Goal: Task Accomplishment & Management: Use online tool/utility

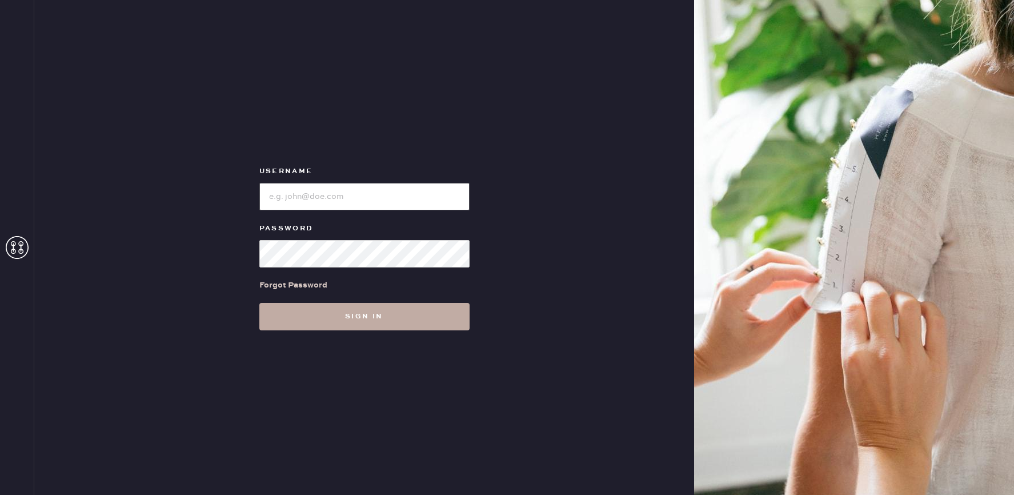
type input "reformationmelrose"
click at [420, 313] on button "Sign in" at bounding box center [364, 316] width 210 height 27
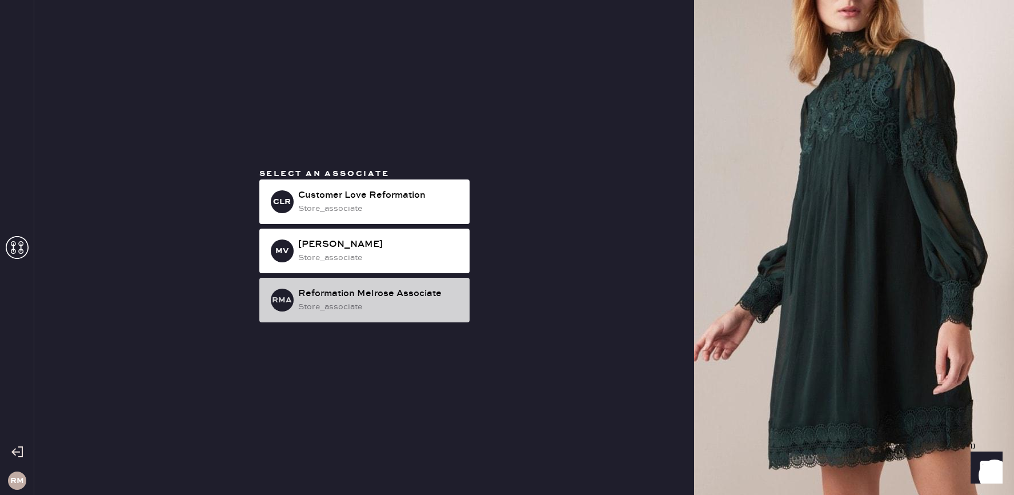
click at [423, 299] on div "Reformation Melrose Associate" at bounding box center [379, 294] width 162 height 14
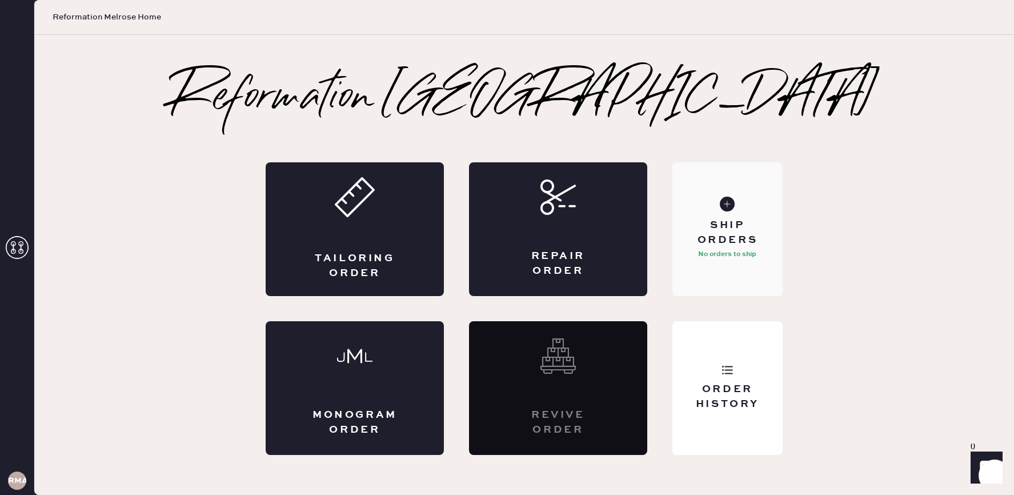
click at [719, 275] on div "Ship Orders No orders to ship" at bounding box center [727, 229] width 110 height 134
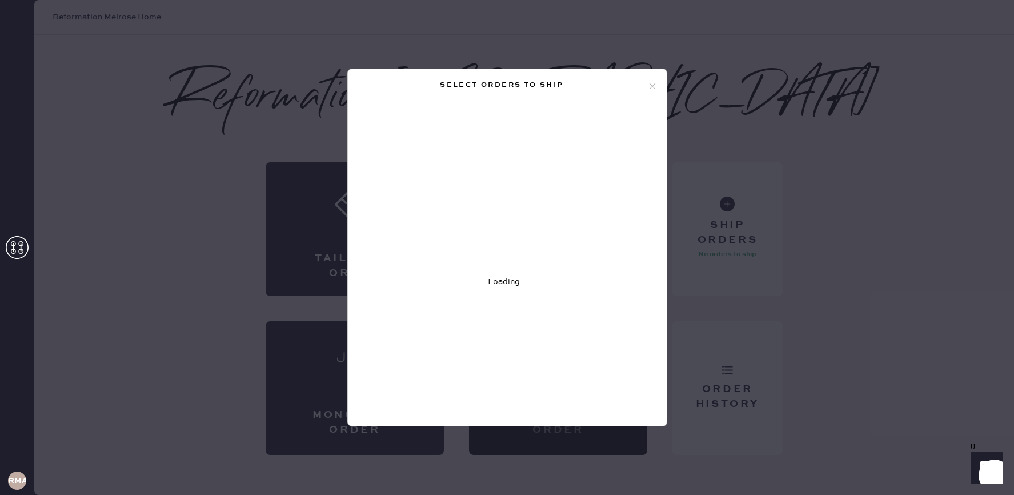
click at [648, 86] on icon at bounding box center [652, 86] width 10 height 10
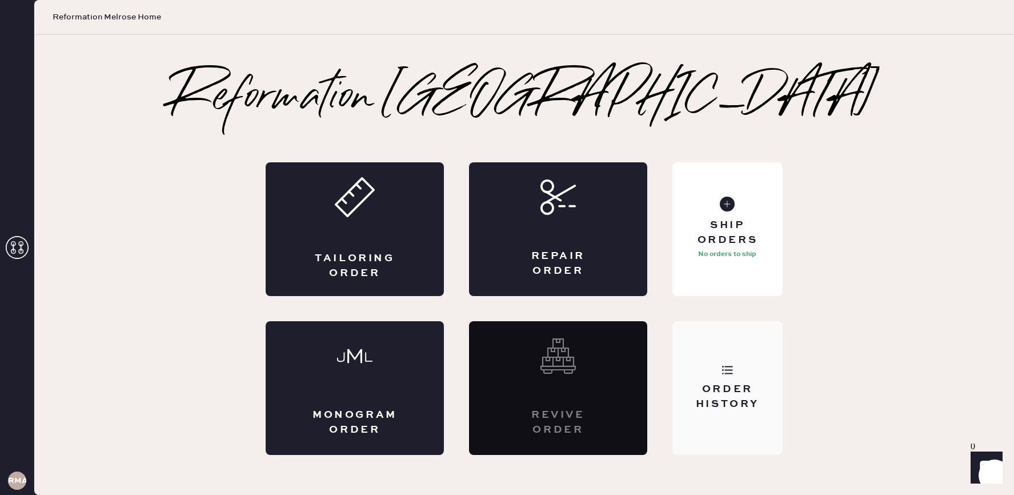
click at [781, 368] on div "Order History" at bounding box center [727, 388] width 110 height 134
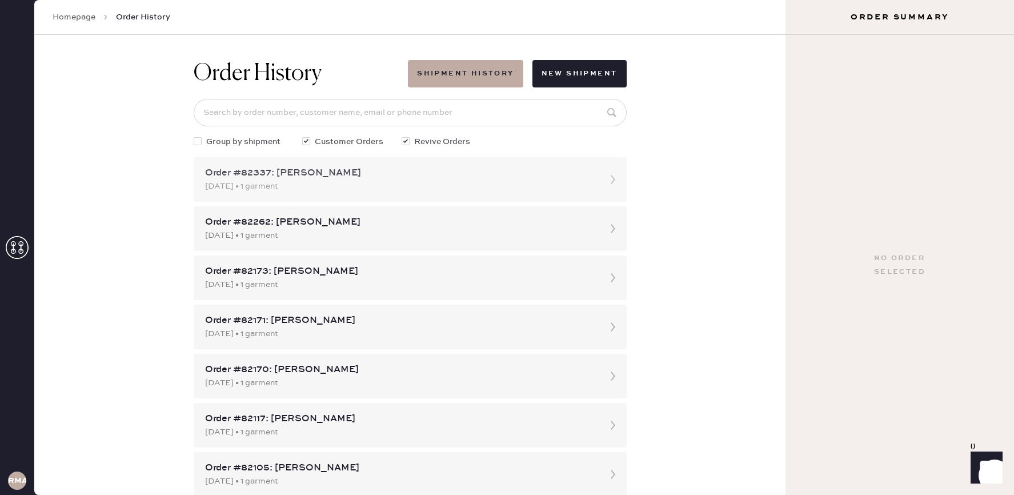
click at [387, 181] on div "[DATE] • 1 garment" at bounding box center [400, 186] width 390 height 13
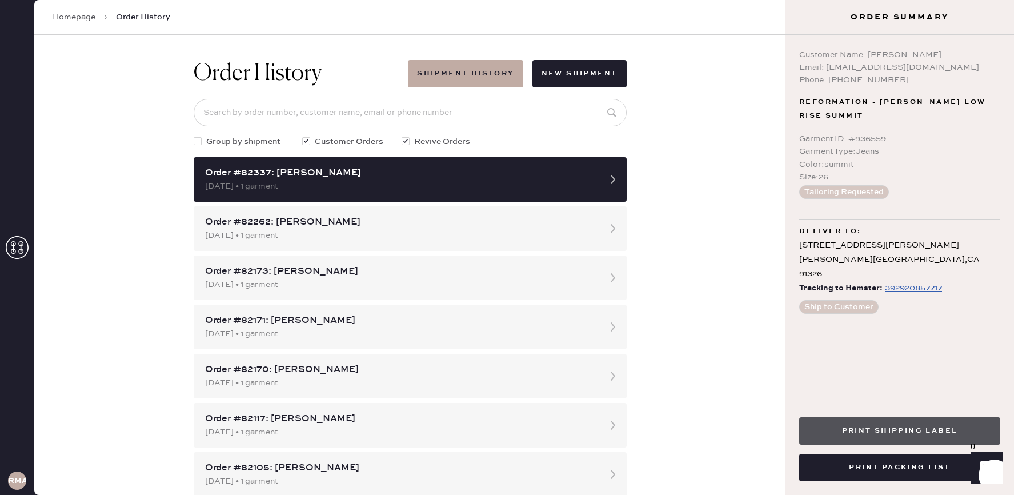
click at [912, 436] on button "Print Shipping Label" at bounding box center [899, 430] width 201 height 27
